Goal: Task Accomplishment & Management: Complete application form

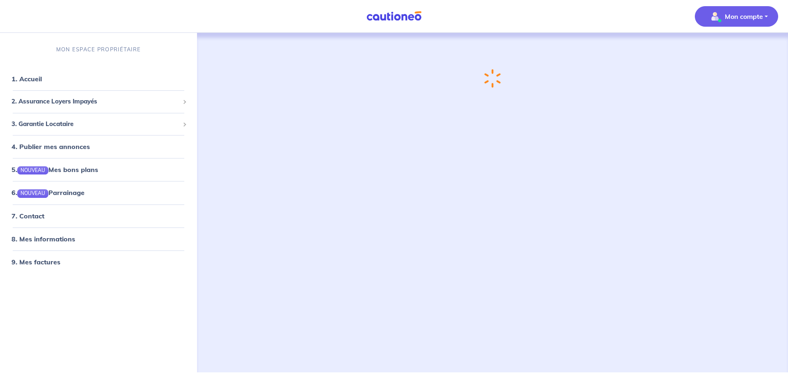
click at [749, 18] on p "Mon compte" at bounding box center [744, 16] width 38 height 10
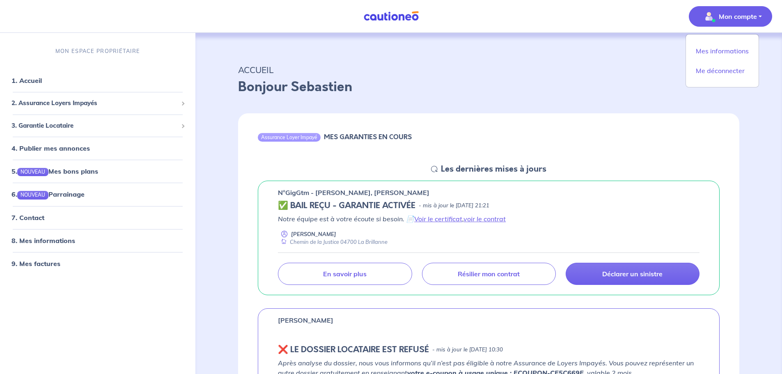
click at [501, 85] on p "Bonjour Sebastien" at bounding box center [488, 87] width 501 height 20
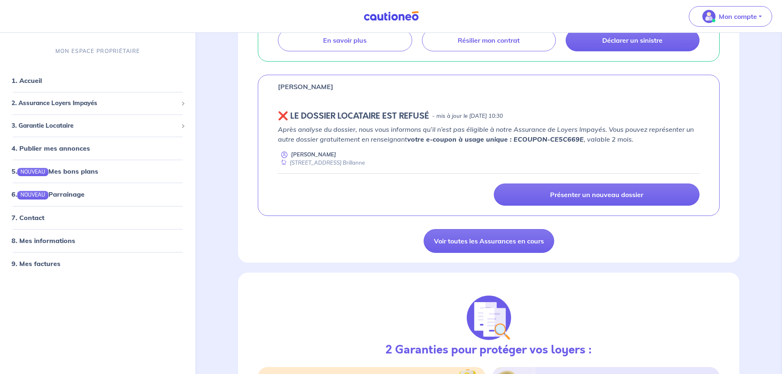
scroll to position [246, 0]
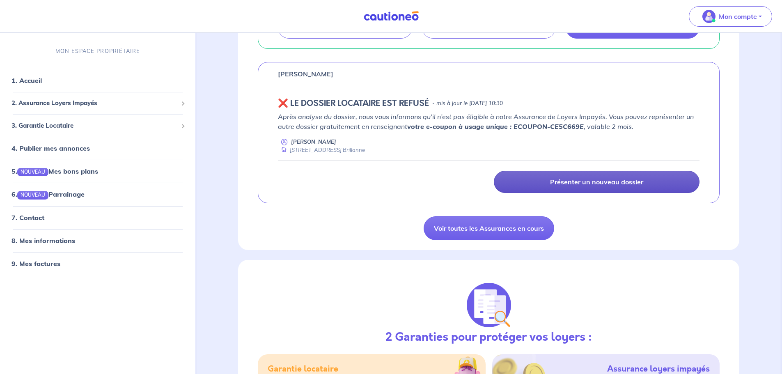
click at [518, 185] on link "Présenter un nouveau dossier" at bounding box center [597, 182] width 206 height 22
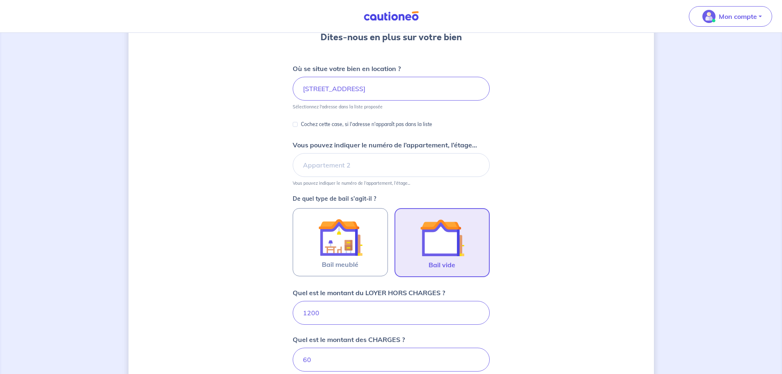
scroll to position [123, 0]
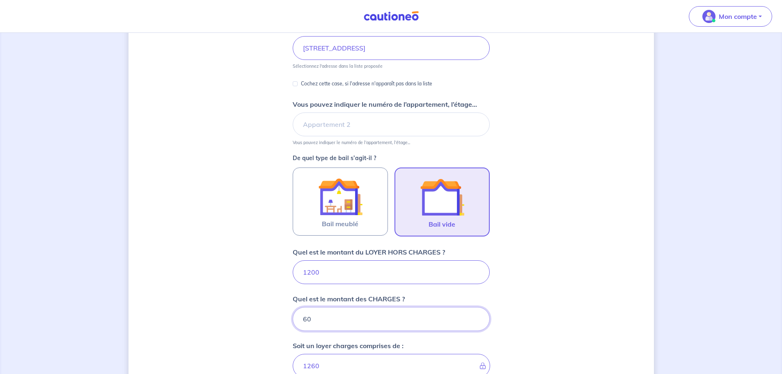
drag, startPoint x: 323, startPoint y: 324, endPoint x: 299, endPoint y: 326, distance: 23.5
click at [299, 326] on input "60" at bounding box center [391, 319] width 197 height 24
type input "1200"
click at [607, 243] on div "Dites-nous en plus sur votre bien Où se situe votre bien en location ? [STREET_…" at bounding box center [392, 238] width 526 height 637
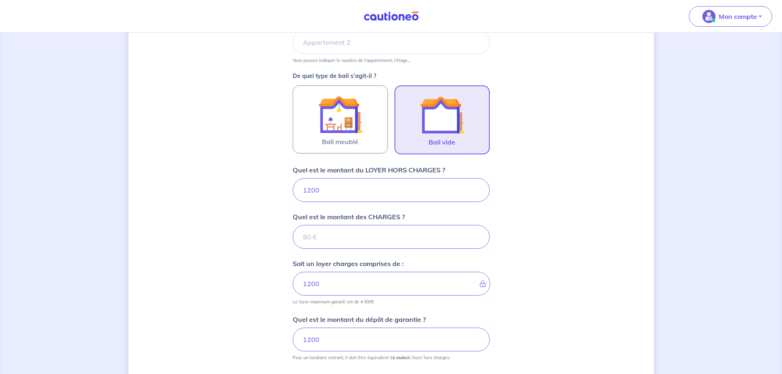
scroll to position [246, 0]
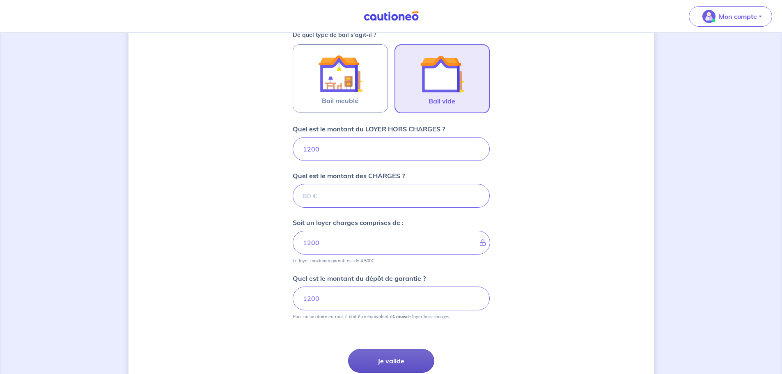
click at [404, 357] on button "Je valide" at bounding box center [391, 361] width 86 height 24
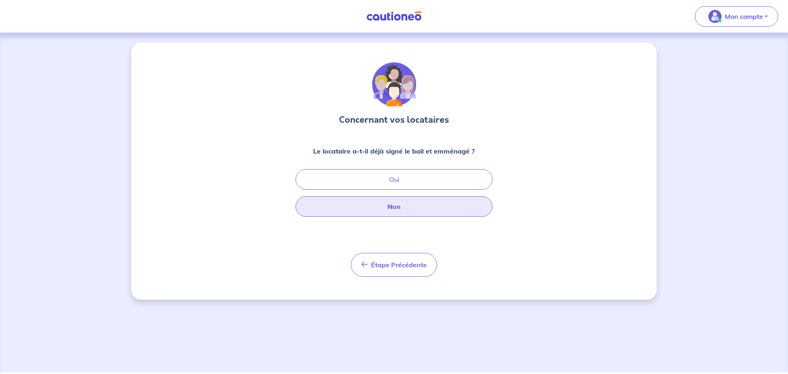
click at [436, 209] on button "Non" at bounding box center [394, 206] width 197 height 21
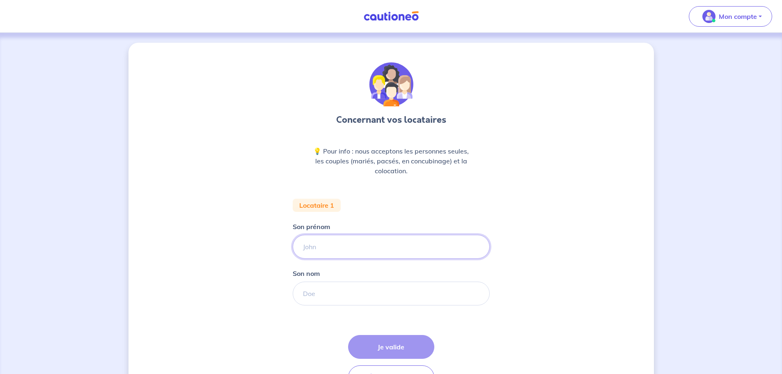
click at [384, 248] on input "Son prénom" at bounding box center [391, 247] width 197 height 24
type input "[PERSON_NAME]"
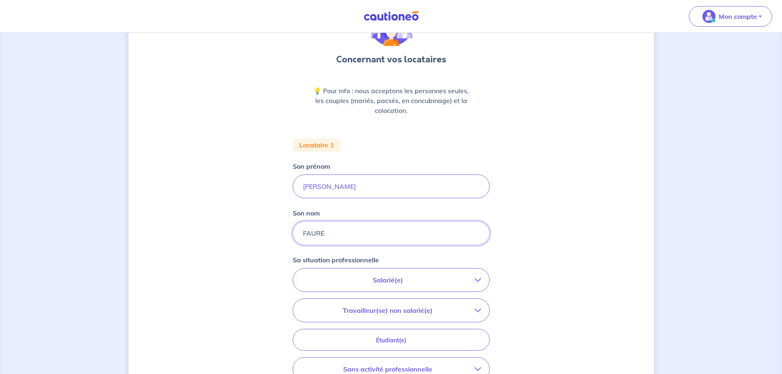
scroll to position [123, 0]
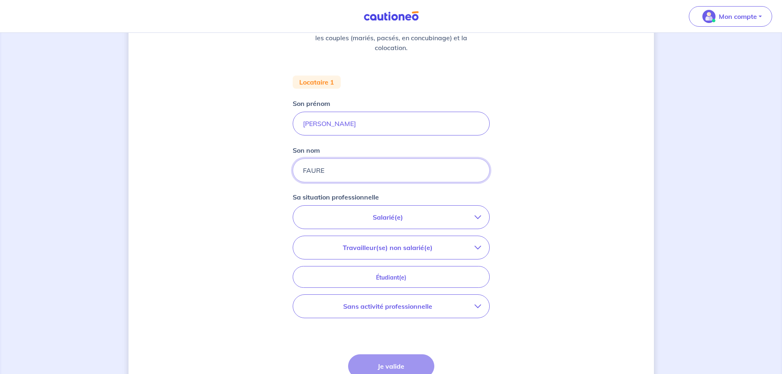
type input "FAURE"
click at [385, 209] on button "Salarié(e)" at bounding box center [391, 217] width 196 height 23
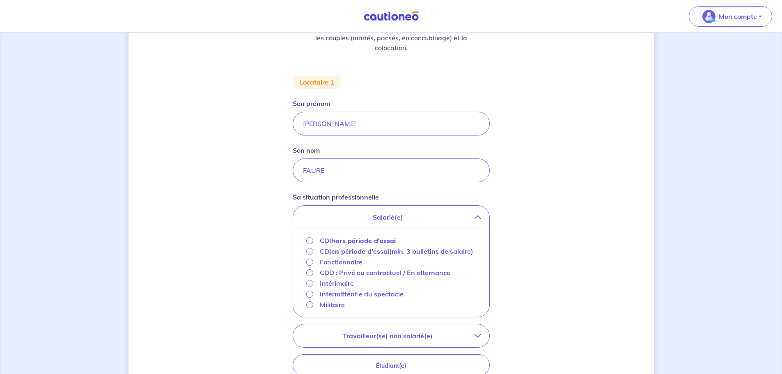
click at [343, 237] on strong "hors période d'essai" at bounding box center [363, 241] width 64 height 8
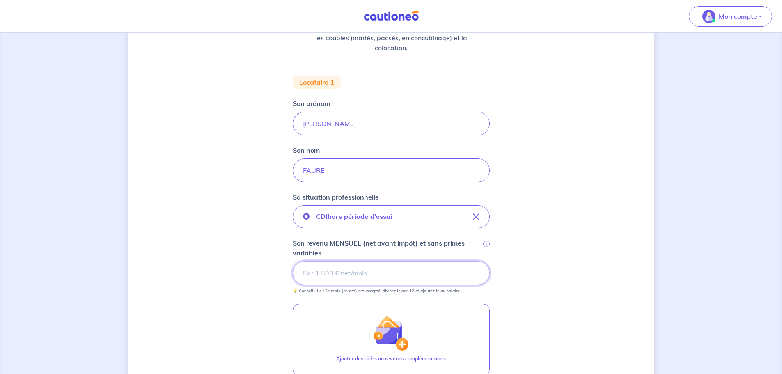
click at [384, 267] on input "Son revenu MENSUEL (net avant impôt) et sans primes variables i" at bounding box center [391, 273] width 197 height 24
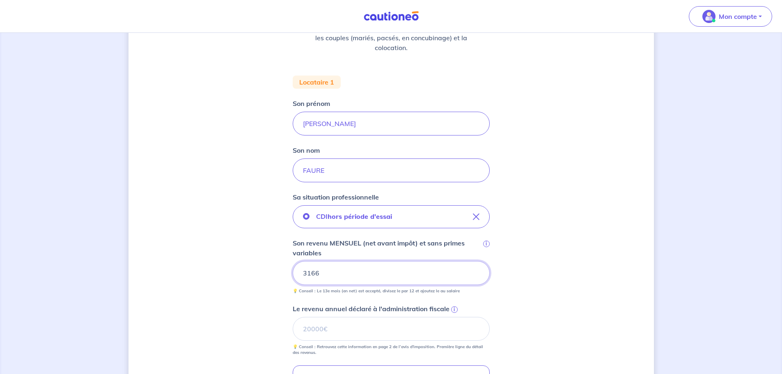
click at [586, 260] on div "Concernant vos locataires 💡 Pour info : nous acceptons les personnes seules, le…" at bounding box center [392, 240] width 526 height 641
click at [585, 192] on div "Concernant vos locataires 💡 Pour info : nous acceptons les personnes seules, le…" at bounding box center [392, 240] width 526 height 641
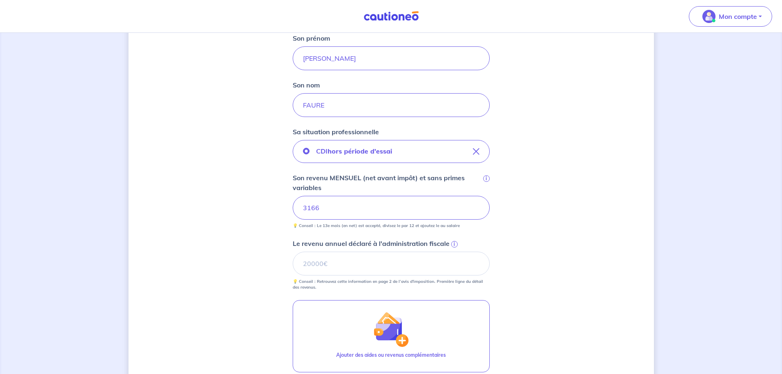
scroll to position [205, 0]
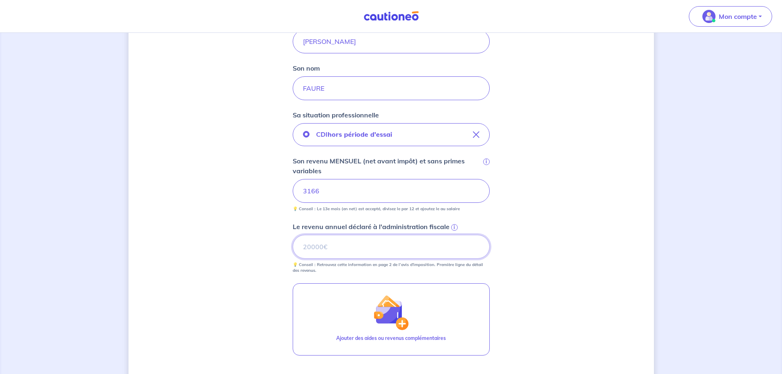
click at [350, 253] on input "Le revenu annuel déclaré à l'administration fiscale i" at bounding box center [391, 247] width 197 height 24
type input "52763"
click at [506, 199] on div "Concernant vos locataires 💡 Pour info : nous acceptons les personnes seules, le…" at bounding box center [392, 157] width 526 height 641
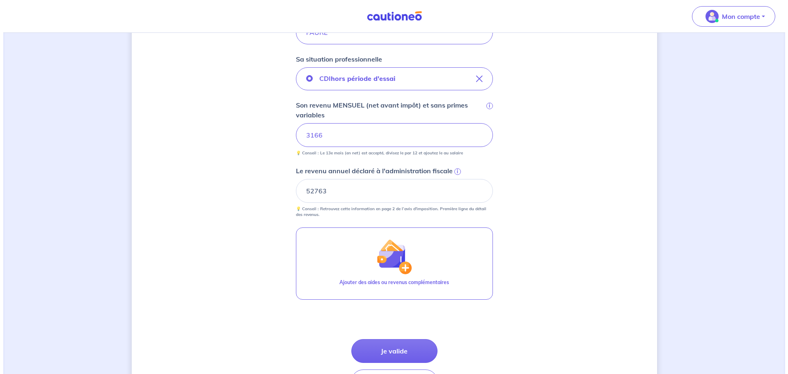
scroll to position [287, 0]
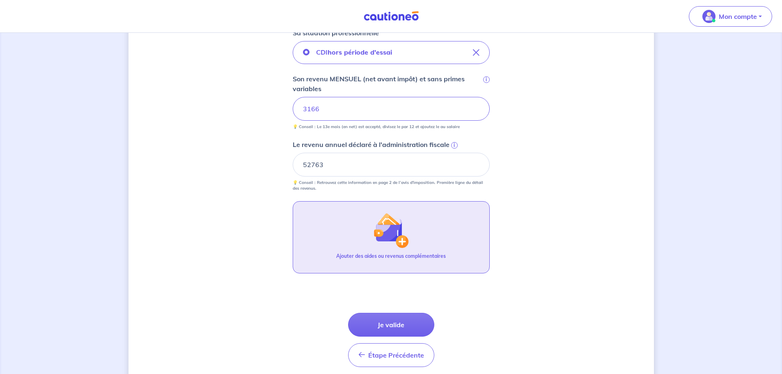
click at [400, 264] on div "Ajouter des aides ou revenus complémentaires" at bounding box center [391, 260] width 110 height 14
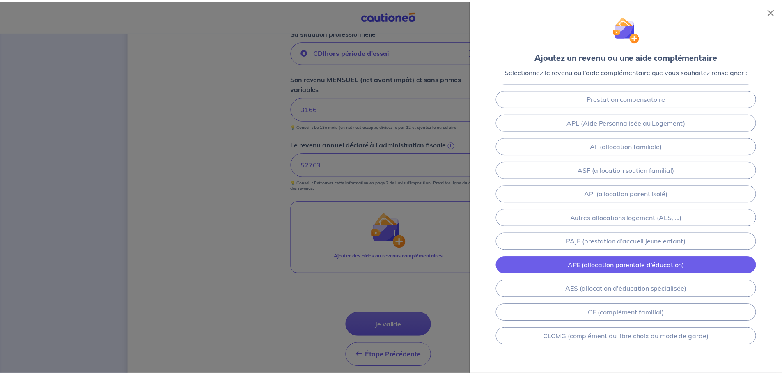
scroll to position [82, 0]
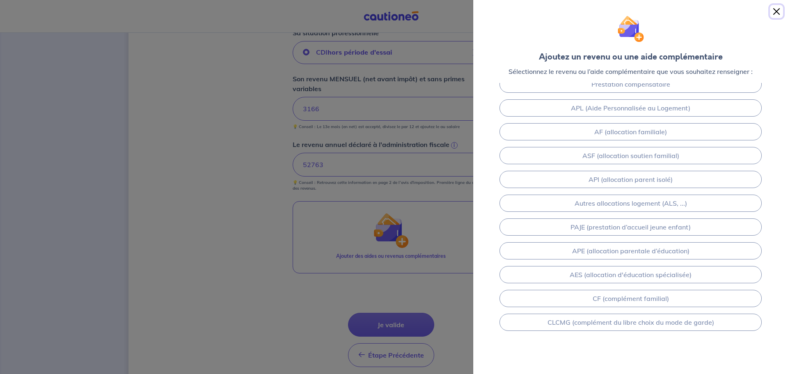
drag, startPoint x: 775, startPoint y: 11, endPoint x: 736, endPoint y: 37, distance: 46.8
click at [775, 11] on button "Close" at bounding box center [776, 11] width 13 height 13
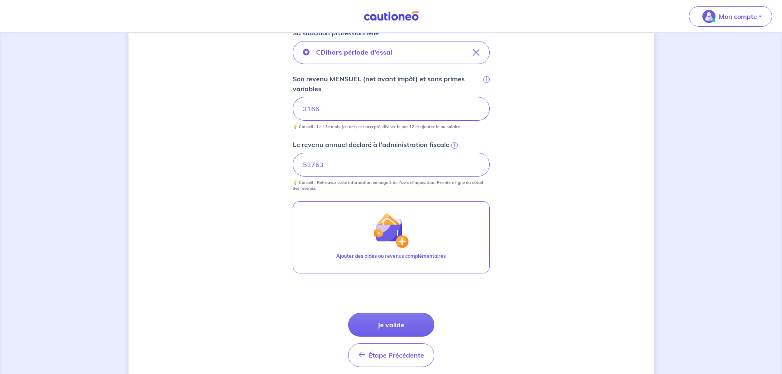
click at [369, 326] on button "Je valide" at bounding box center [391, 325] width 86 height 24
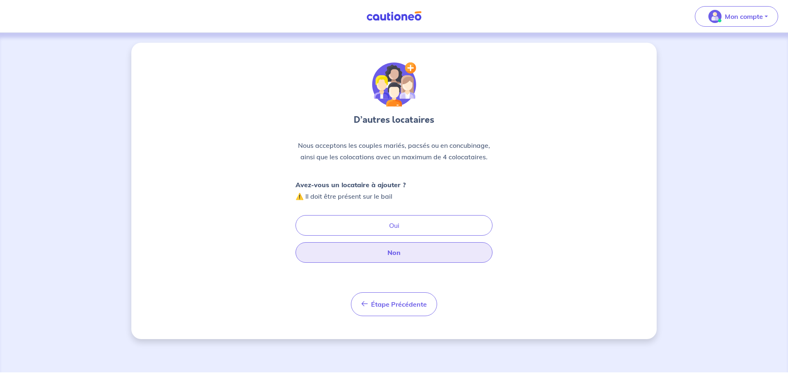
click at [436, 252] on button "Non" at bounding box center [394, 252] width 197 height 21
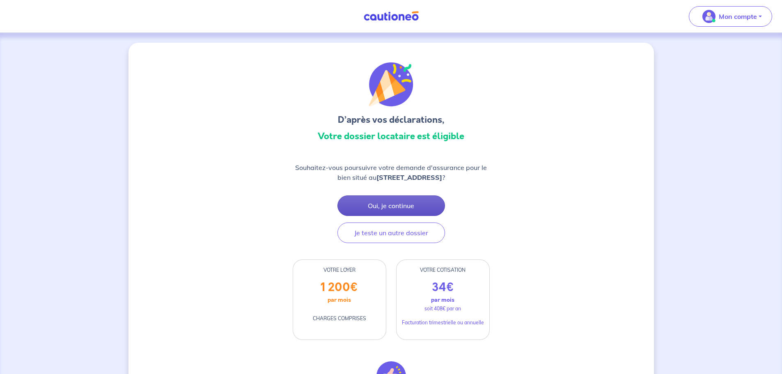
click at [424, 209] on button "Oui, je continue" at bounding box center [392, 205] width 108 height 21
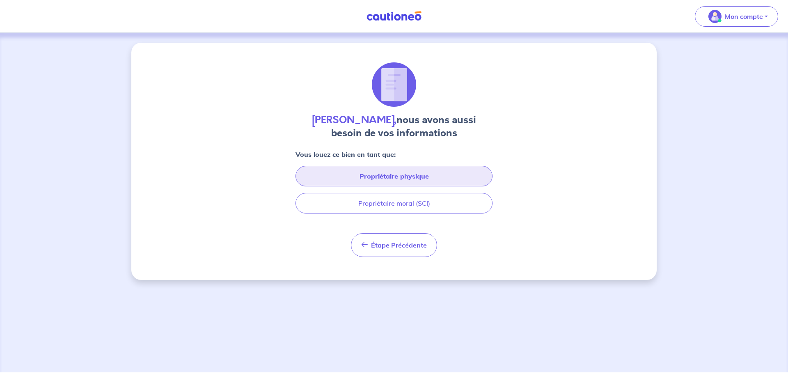
click at [415, 173] on button "Propriétaire physique" at bounding box center [394, 176] width 197 height 21
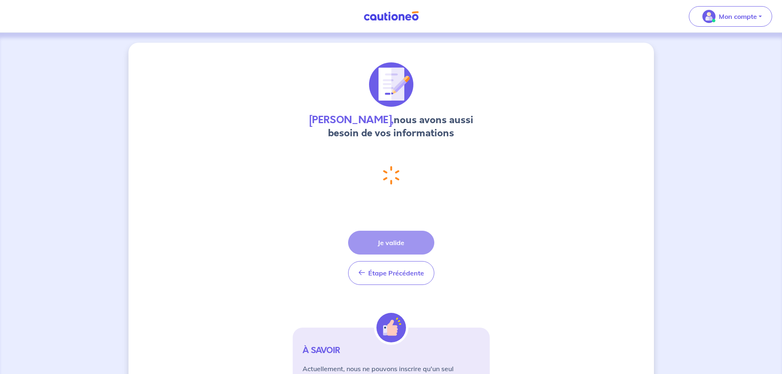
select select "FR"
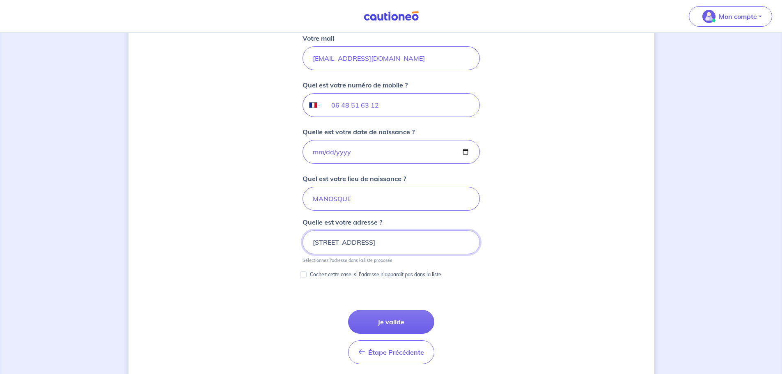
scroll to position [301, 0]
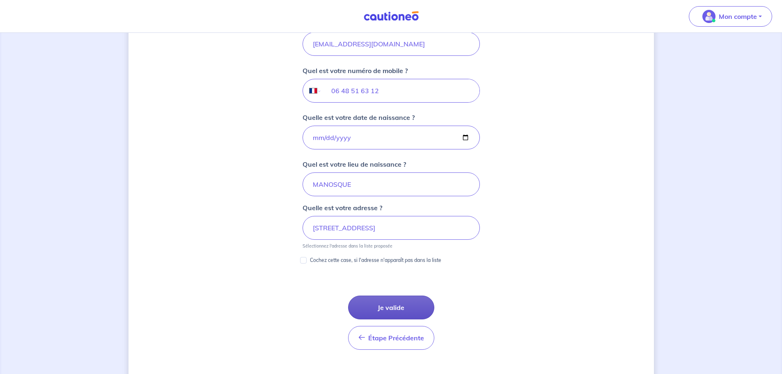
click at [403, 306] on button "Je valide" at bounding box center [391, 308] width 86 height 24
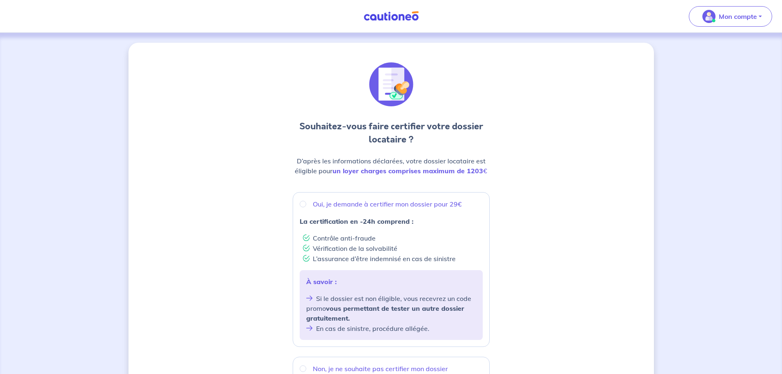
click at [335, 203] on p "Oui, je demande à certifier mon dossier pour 29€" at bounding box center [387, 204] width 149 height 10
click at [306, 203] on input "Oui, je demande à certifier mon dossier pour 29€" at bounding box center [303, 204] width 7 height 7
radio input "true"
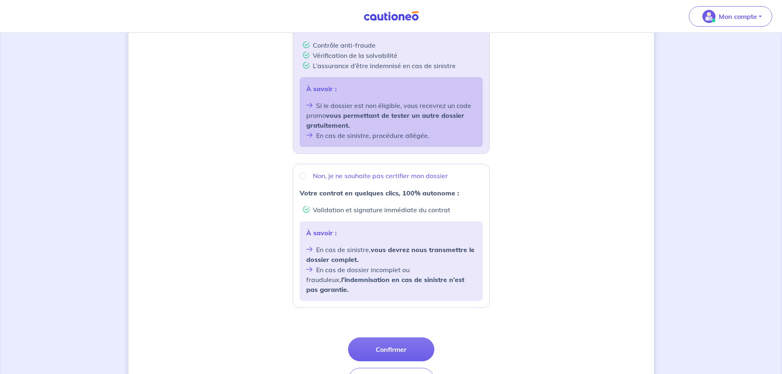
scroll to position [205, 0]
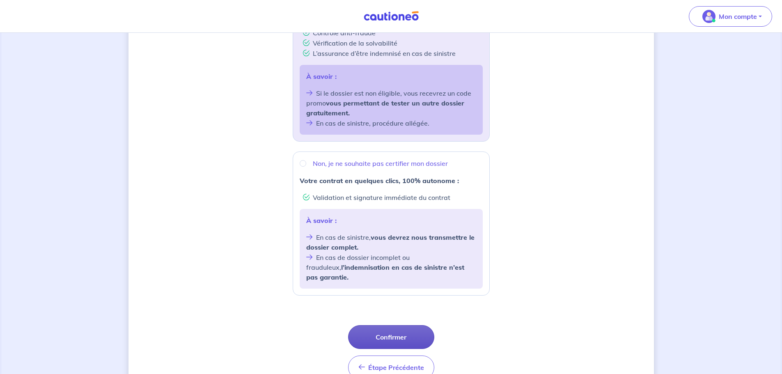
click at [393, 326] on button "Confirmer" at bounding box center [391, 337] width 86 height 24
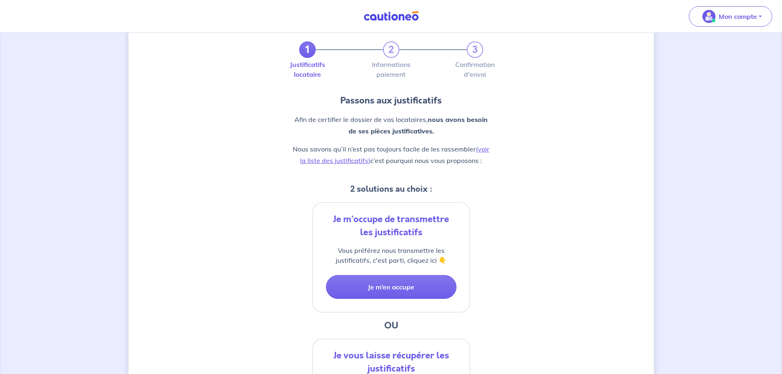
scroll to position [41, 0]
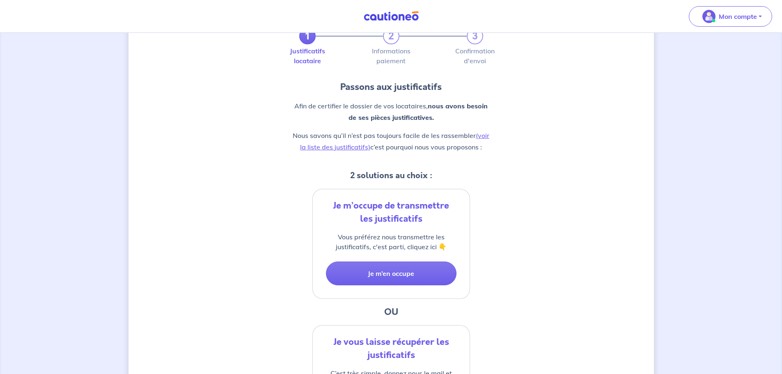
click at [431, 273] on button "Je m’en occupe" at bounding box center [391, 274] width 131 height 24
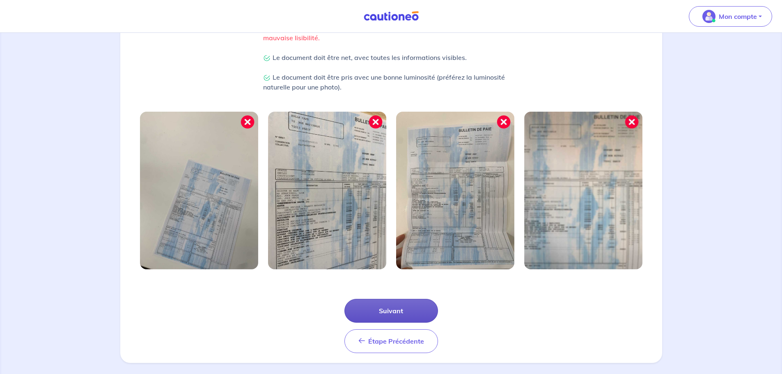
click at [424, 304] on button "Suivant" at bounding box center [392, 311] width 94 height 24
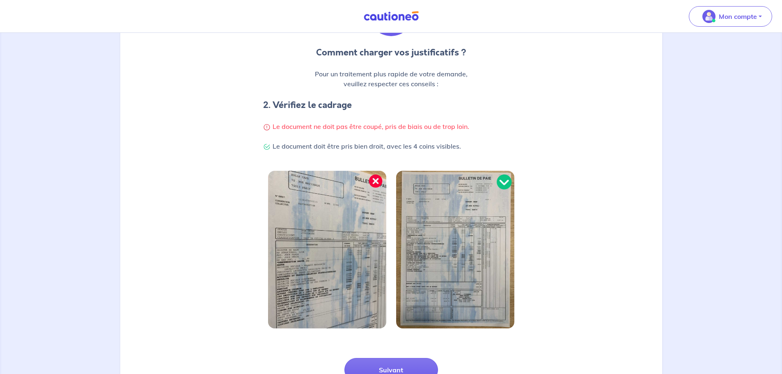
scroll to position [123, 0]
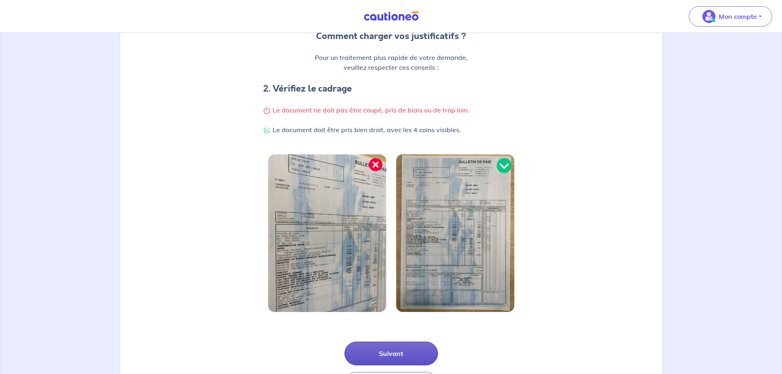
click at [407, 343] on button "Suivant" at bounding box center [392, 354] width 94 height 24
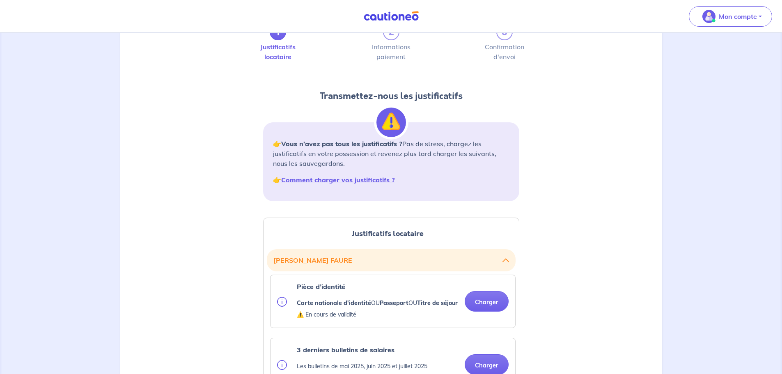
scroll to position [41, 0]
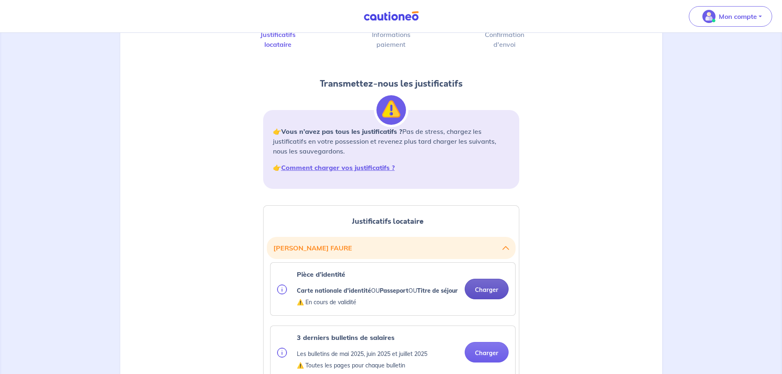
click at [480, 295] on button "Charger" at bounding box center [487, 289] width 44 height 21
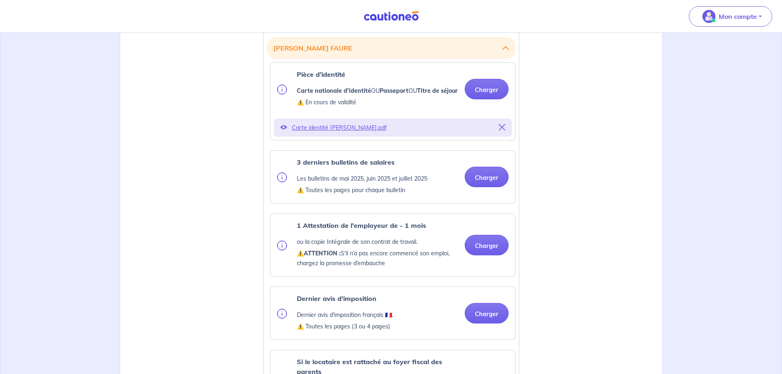
scroll to position [246, 0]
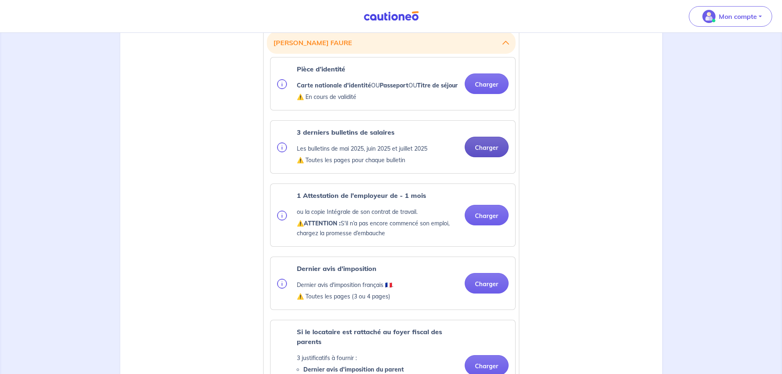
click at [489, 156] on button "Charger" at bounding box center [487, 147] width 44 height 21
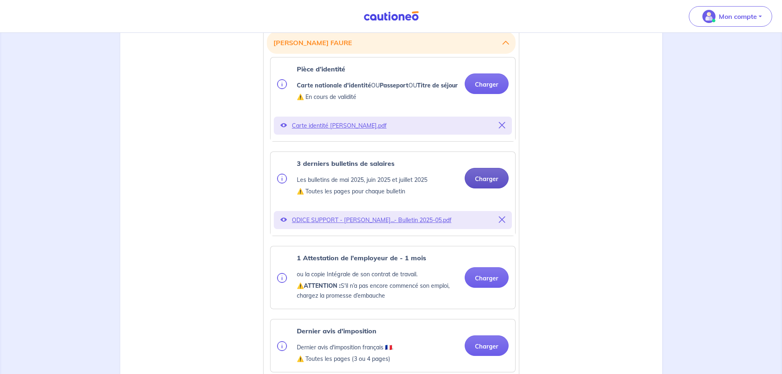
click at [478, 186] on button "Charger" at bounding box center [487, 178] width 44 height 21
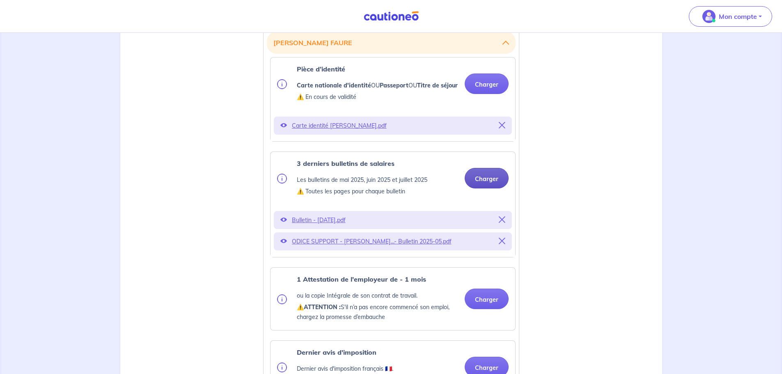
click at [490, 188] on button "Charger" at bounding box center [487, 178] width 44 height 21
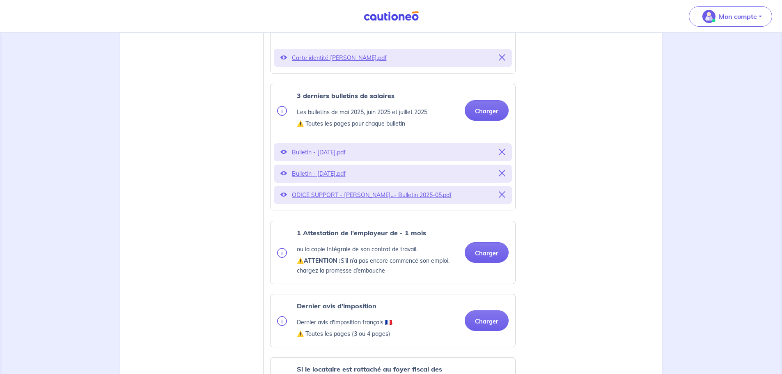
scroll to position [329, 0]
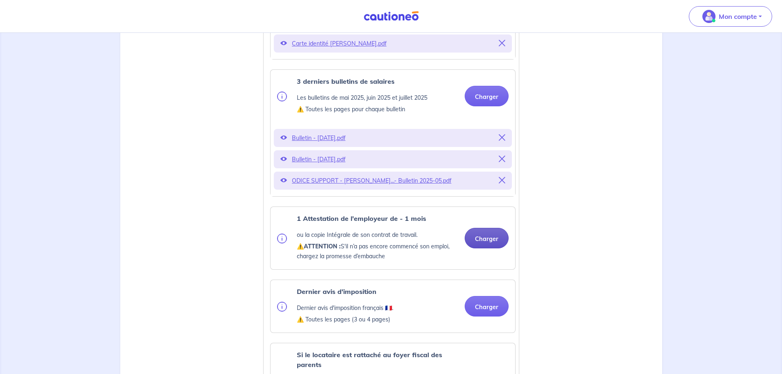
click at [485, 244] on button "Charger" at bounding box center [487, 238] width 44 height 21
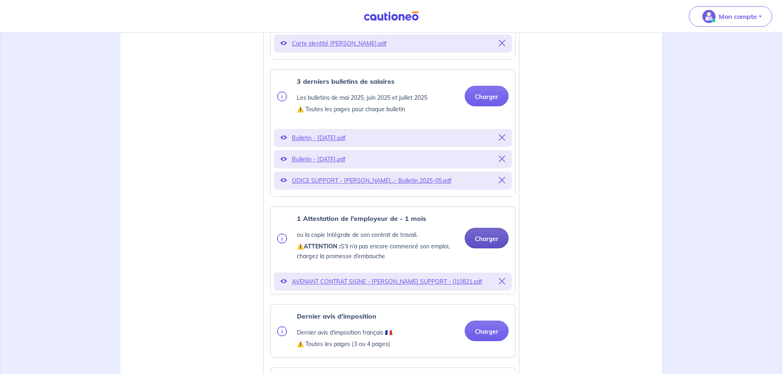
click at [482, 248] on button "Charger" at bounding box center [487, 238] width 44 height 21
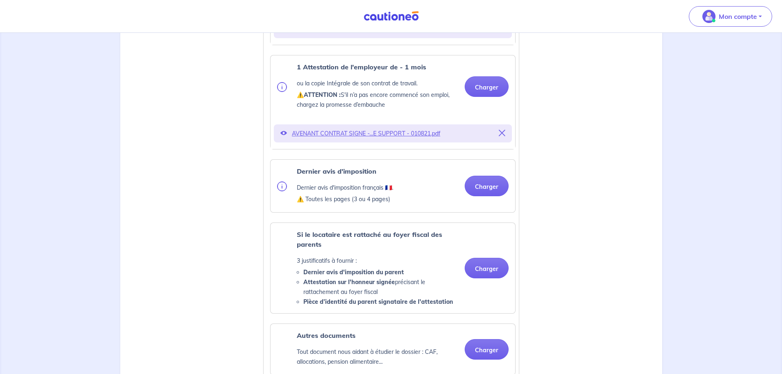
scroll to position [493, 0]
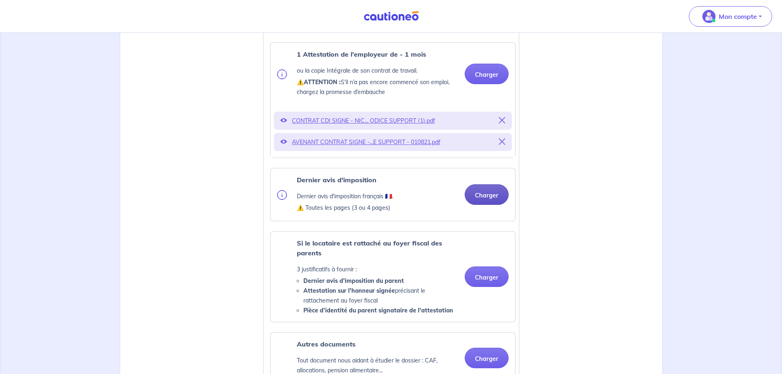
click at [493, 205] on button "Charger" at bounding box center [487, 194] width 44 height 21
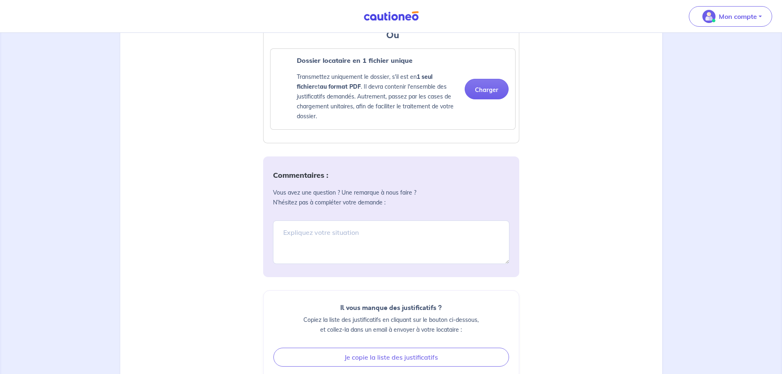
scroll to position [903, 0]
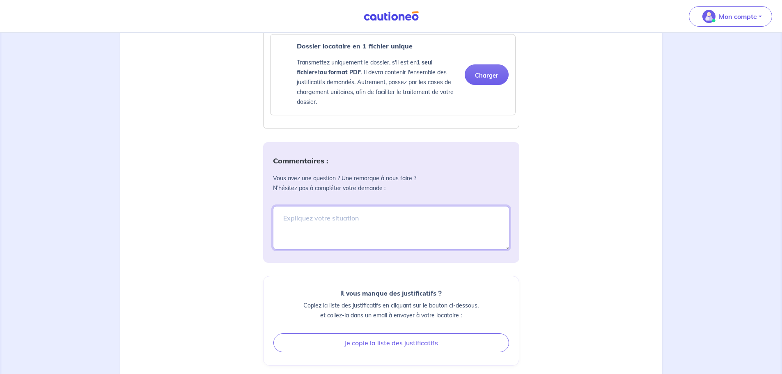
click at [381, 247] on textarea at bounding box center [391, 228] width 237 height 44
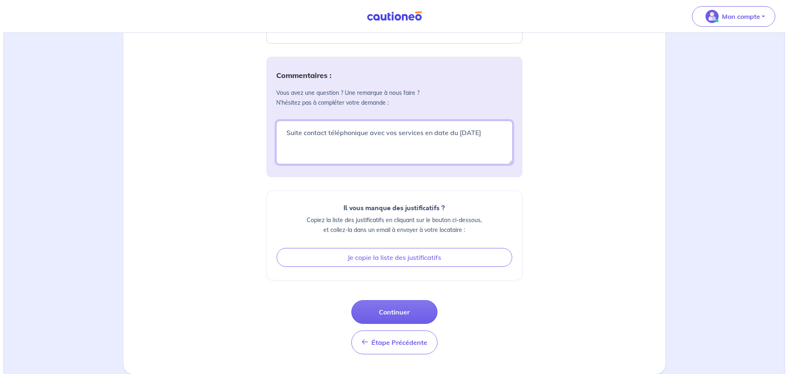
scroll to position [999, 0]
type textarea "Suite contact téléphonique avec vos services en date du [DATE]"
click at [412, 305] on button "Continuer" at bounding box center [391, 312] width 86 height 24
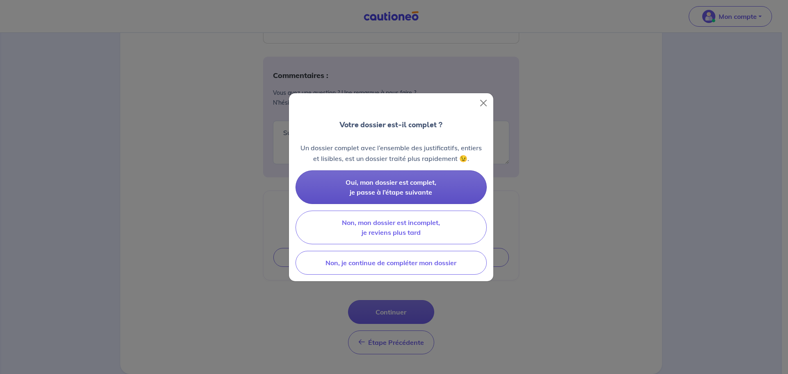
click at [415, 183] on span "Oui, mon dossier est complet, je passe à l’étape suivante" at bounding box center [391, 187] width 91 height 18
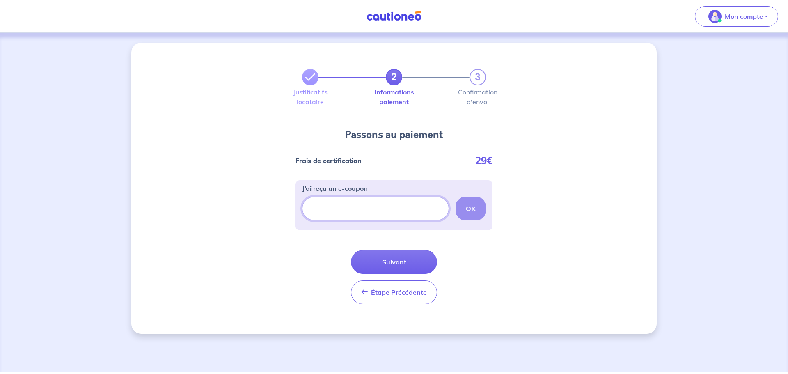
click at [401, 208] on input "J’ai reçu un e-coupon" at bounding box center [375, 209] width 147 height 24
click at [328, 213] on input "J’ai reçu un e-coupon" at bounding box center [375, 209] width 147 height 24
paste input "ECOUPON-CE5C669E"
type input "ECOUPON-CE5C669E"
click at [464, 210] on button "OK" at bounding box center [471, 209] width 30 height 24
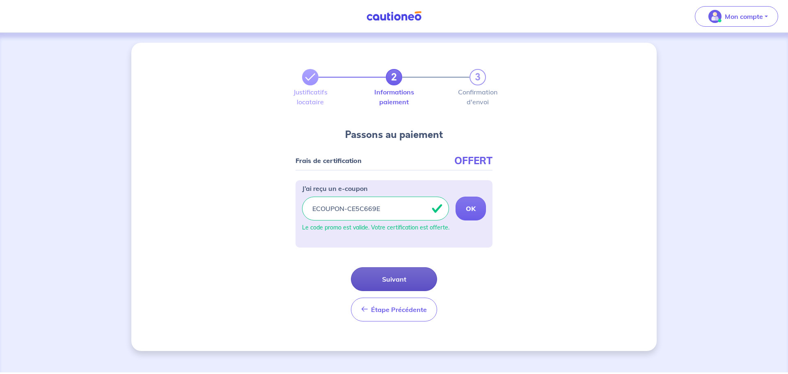
click at [425, 276] on button "Suivant" at bounding box center [394, 279] width 86 height 24
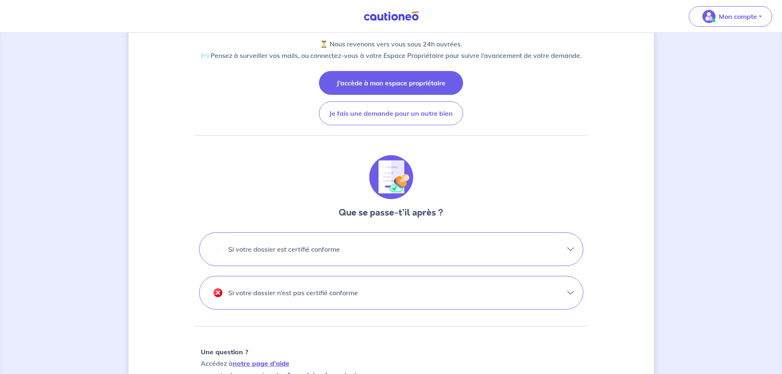
scroll to position [123, 0]
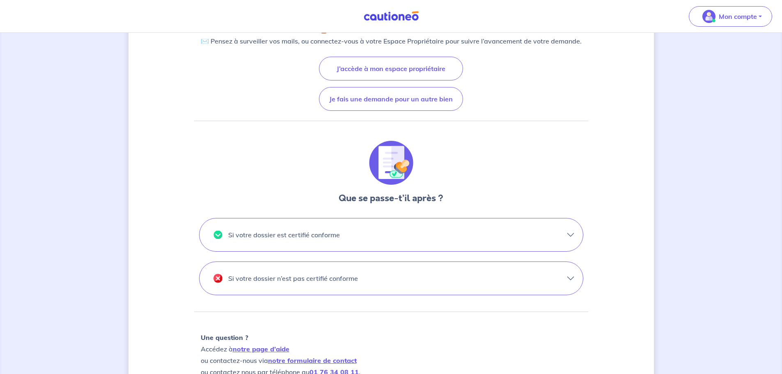
click at [418, 225] on button "Si votre dossier est certifié conforme" at bounding box center [392, 234] width 384 height 33
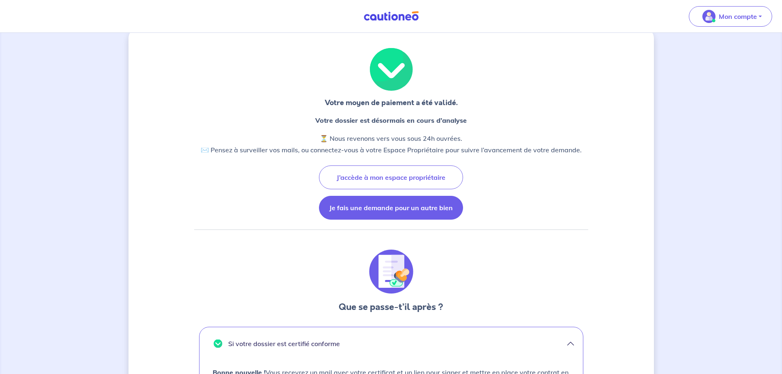
scroll to position [0, 0]
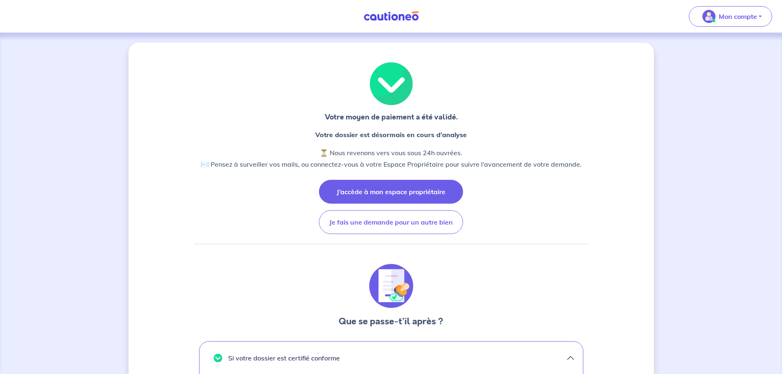
click at [436, 198] on button "J’accède à mon espace propriétaire" at bounding box center [391, 192] width 144 height 24
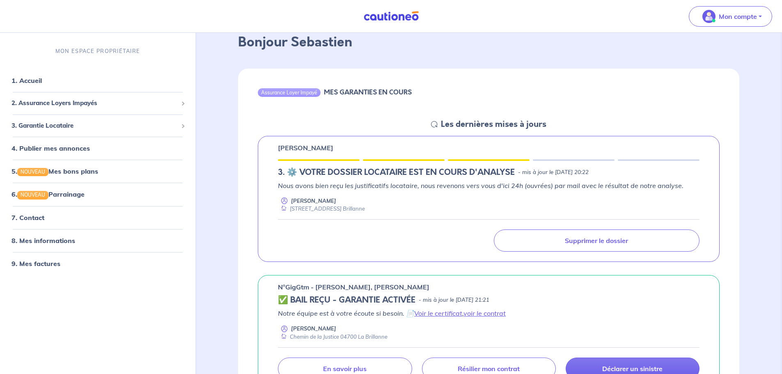
scroll to position [41, 0]
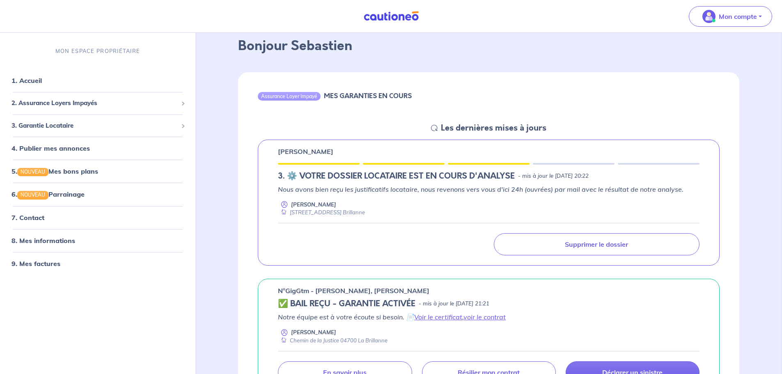
click at [398, 199] on div "Nous avons bien reçu les justificatifs locataire, nous revenons vers vous d'ici…" at bounding box center [489, 200] width 422 height 32
click at [361, 180] on h5 "3.︎ ⚙️ VOTRE DOSSIER LOCATAIRE EST EN COURS D'ANALYSE" at bounding box center [396, 176] width 237 height 10
click at [361, 173] on h5 "3.︎ ⚙️ VOTRE DOSSIER LOCATAIRE EST EN COURS D'ANALYSE" at bounding box center [396, 176] width 237 height 10
click at [424, 126] on div "Assurance Loyer Impayé MES GARANTIES EN COURS Les dernières mises à jours [PERS…" at bounding box center [488, 333] width 501 height 523
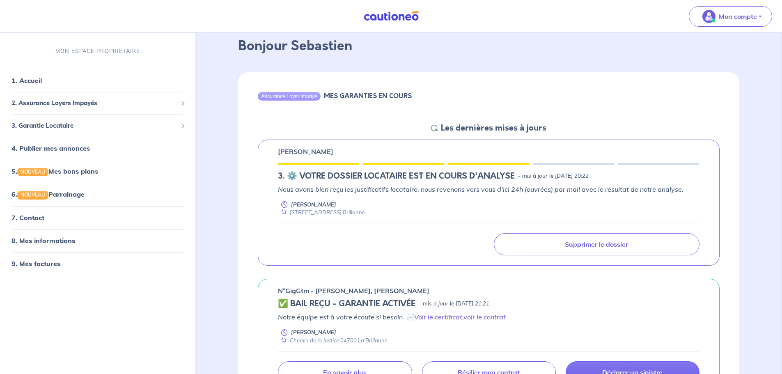
click at [442, 129] on h5 "Les dernières mises à jours" at bounding box center [494, 128] width 106 height 10
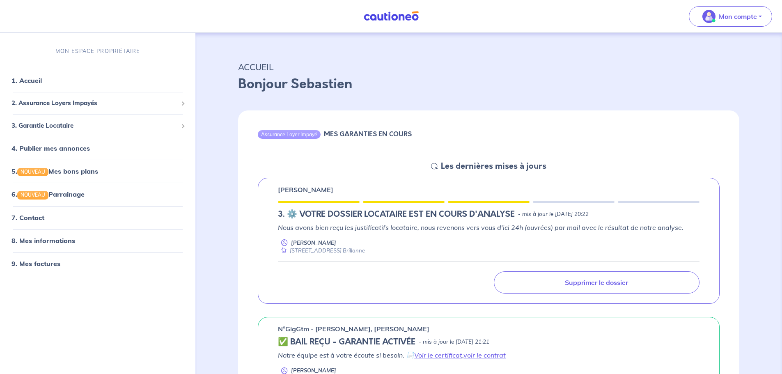
scroll to position [0, 0]
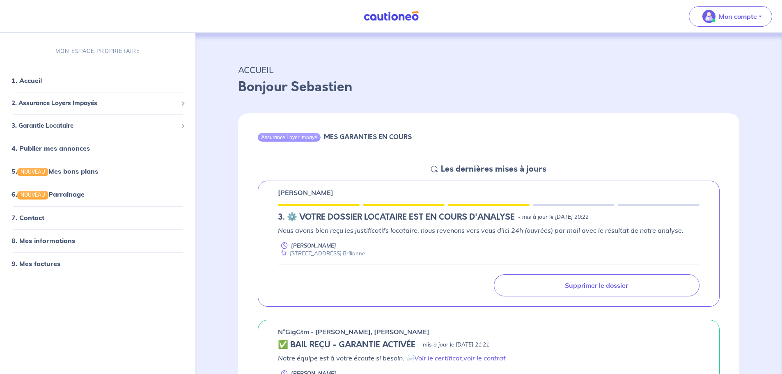
click at [434, 167] on icon at bounding box center [434, 169] width 7 height 7
click at [438, 170] on icon at bounding box center [434, 169] width 7 height 7
click at [436, 171] on icon at bounding box center [434, 169] width 7 height 7
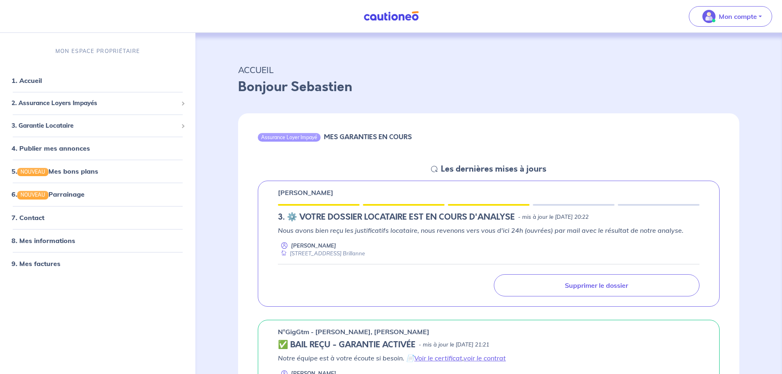
click at [437, 169] on icon at bounding box center [434, 169] width 7 height 7
click at [434, 174] on div "[PERSON_NAME] 3.︎ ⚙️ VOTRE DOSSIER LOCATAIRE EST EN COURS D'ANALYSE - mis à jou…" at bounding box center [488, 244] width 501 height 140
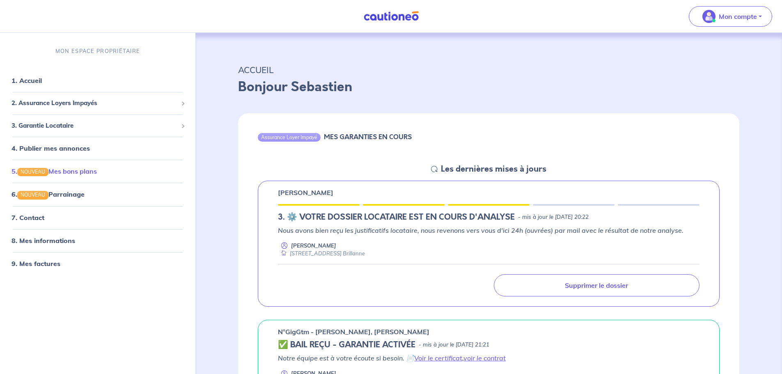
click at [97, 172] on link "5. NOUVEAU Mes bons plans" at bounding box center [53, 171] width 85 height 8
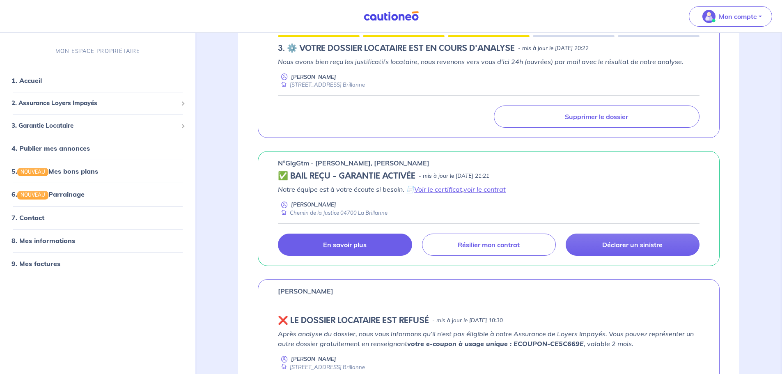
scroll to position [123, 0]
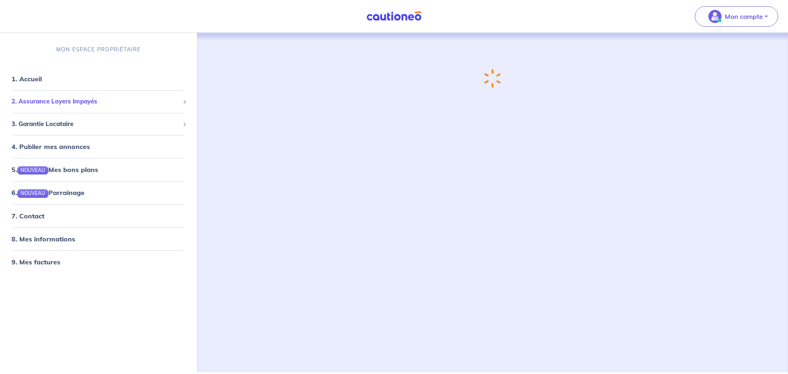
click at [57, 105] on span "2. Assurance Loyers Impayés" at bounding box center [95, 101] width 168 height 9
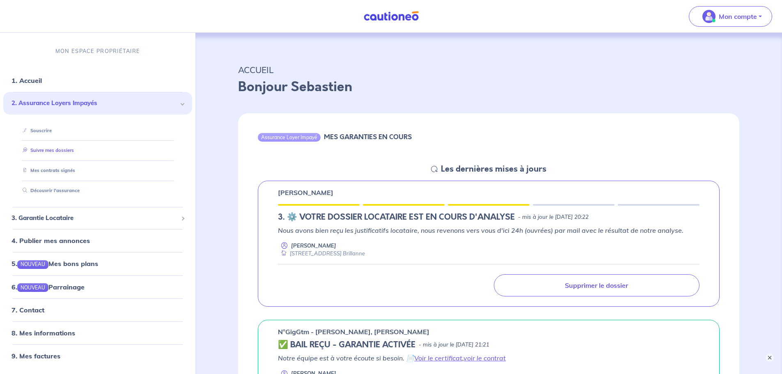
click at [48, 153] on link "Suivre mes dossiers" at bounding box center [46, 151] width 55 height 6
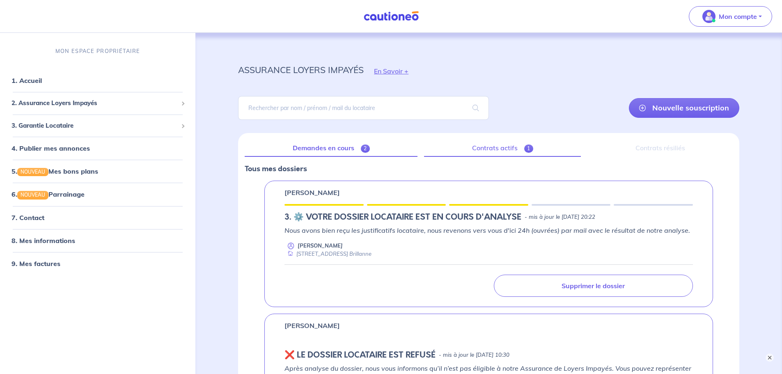
click at [496, 153] on link "Contrats actifs 1" at bounding box center [502, 148] width 157 height 17
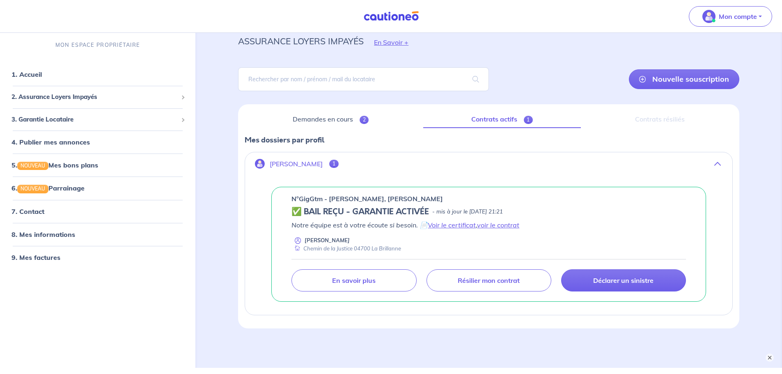
scroll to position [14, 0]
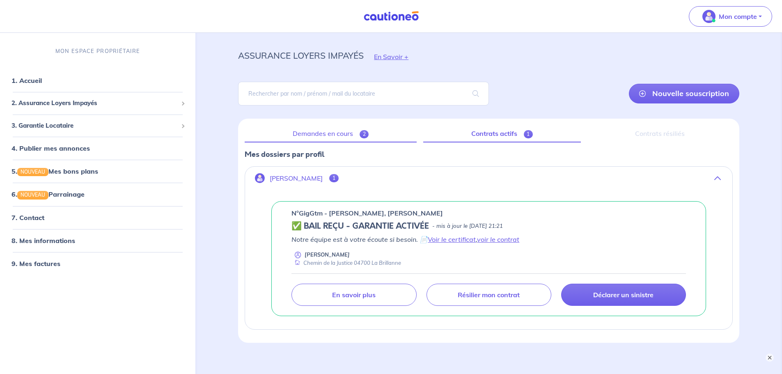
click at [337, 137] on link "Demandes en cours 2" at bounding box center [331, 133] width 172 height 17
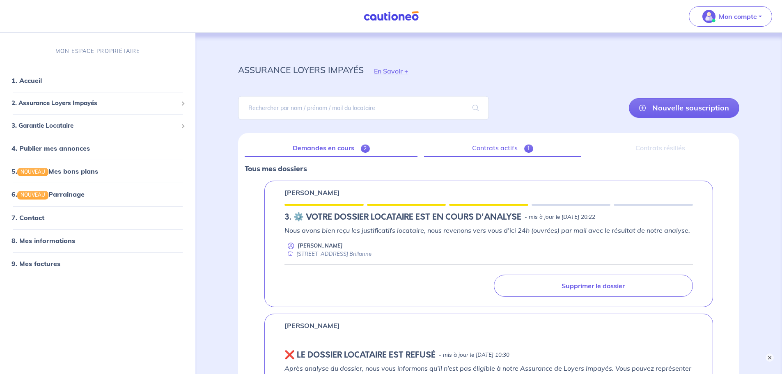
click at [518, 148] on link "Contrats actifs 1" at bounding box center [502, 148] width 157 height 17
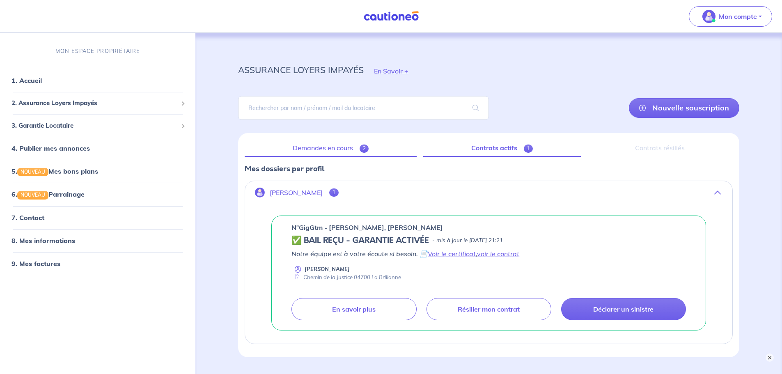
click at [321, 145] on link "Demandes en cours 2" at bounding box center [331, 148] width 172 height 17
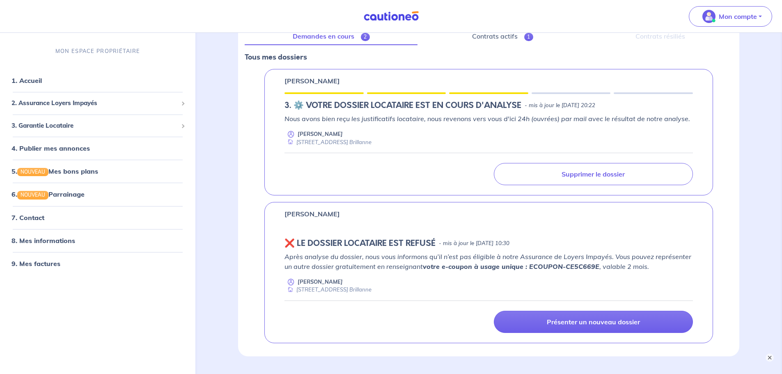
scroll to position [123, 0]
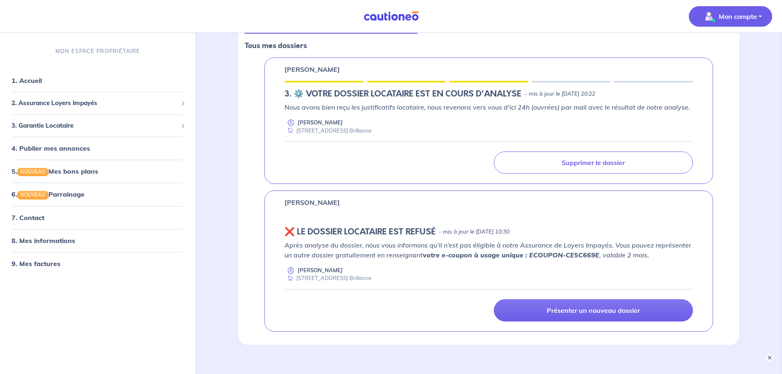
click at [740, 16] on p "Mon compte" at bounding box center [738, 16] width 38 height 10
click at [712, 72] on link "Me déconnecter" at bounding box center [722, 70] width 66 height 13
